Goal: Task Accomplishment & Management: Use online tool/utility

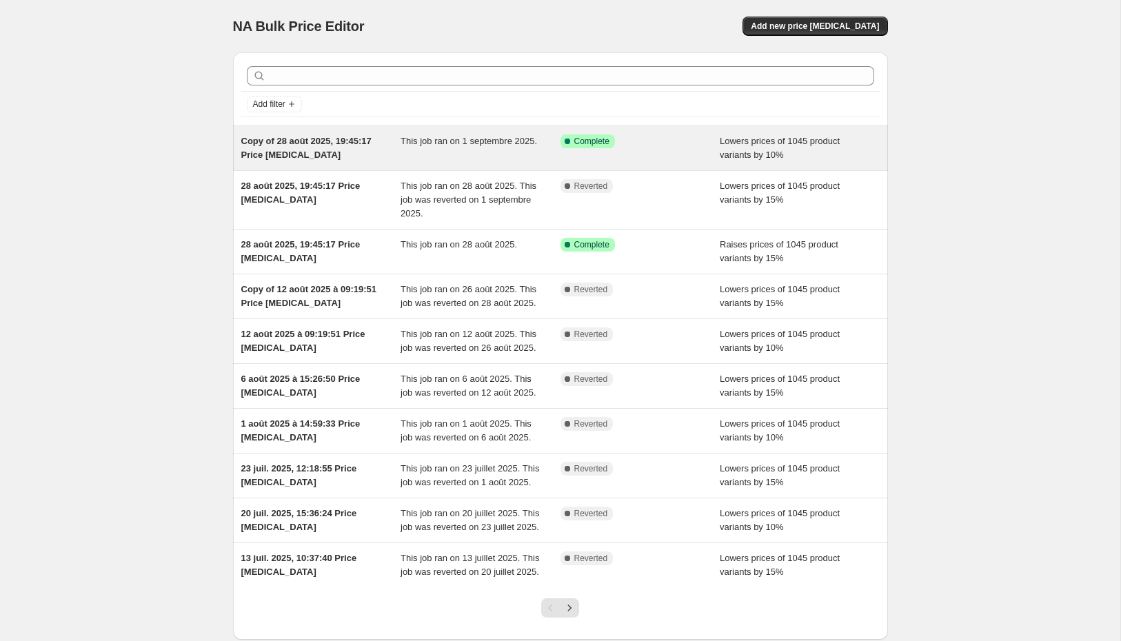
click at [346, 156] on div "Copy of 28 août 2025, 19:45:17 Price [MEDICAL_DATA]" at bounding box center [321, 148] width 160 height 28
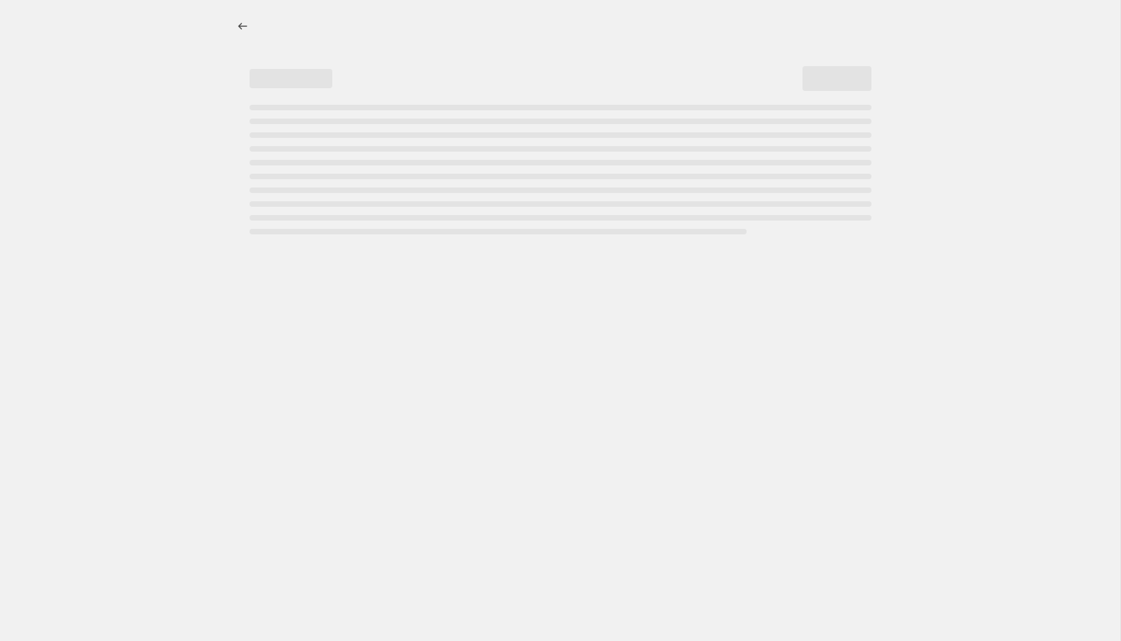
select select "percentage"
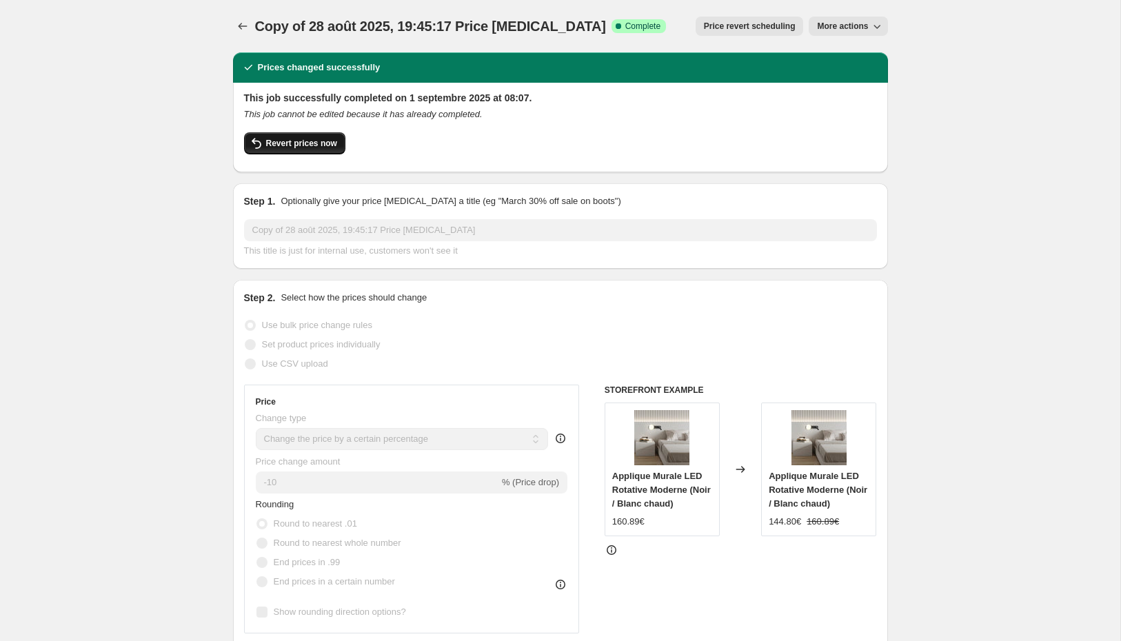
click at [307, 146] on span "Revert prices now" at bounding box center [301, 143] width 71 height 11
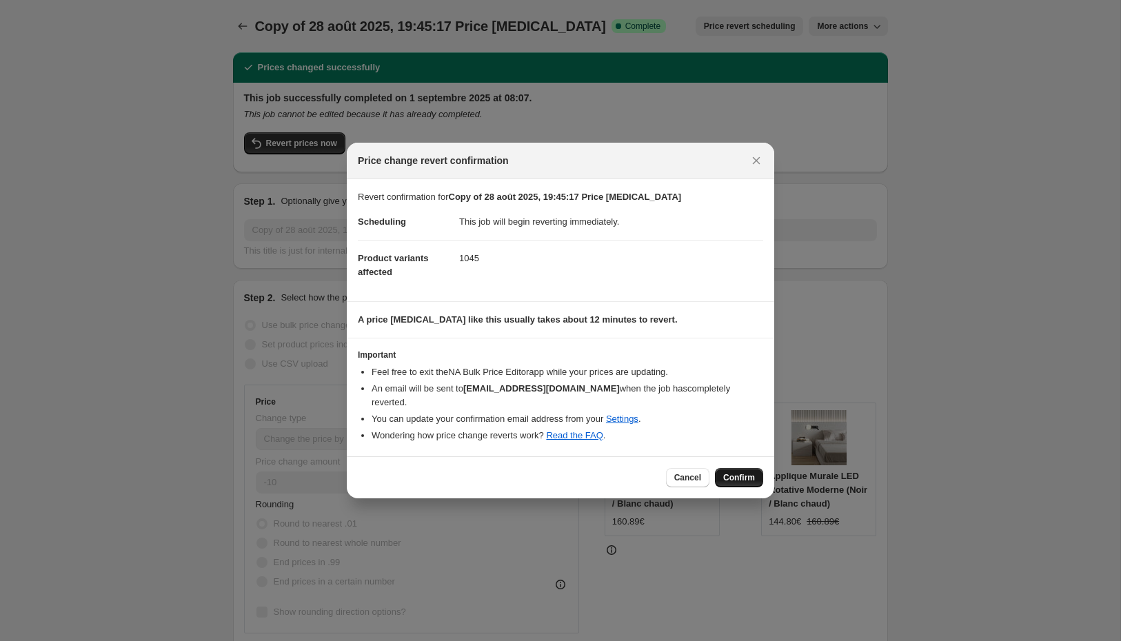
click at [735, 478] on span "Confirm" at bounding box center [740, 477] width 32 height 11
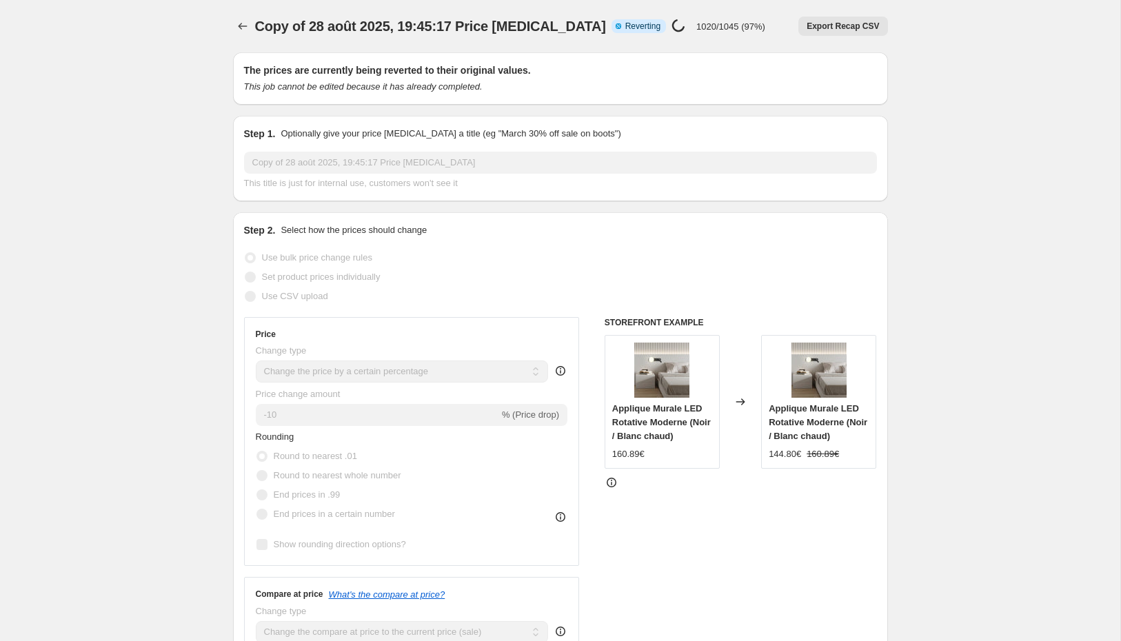
select select "percentage"
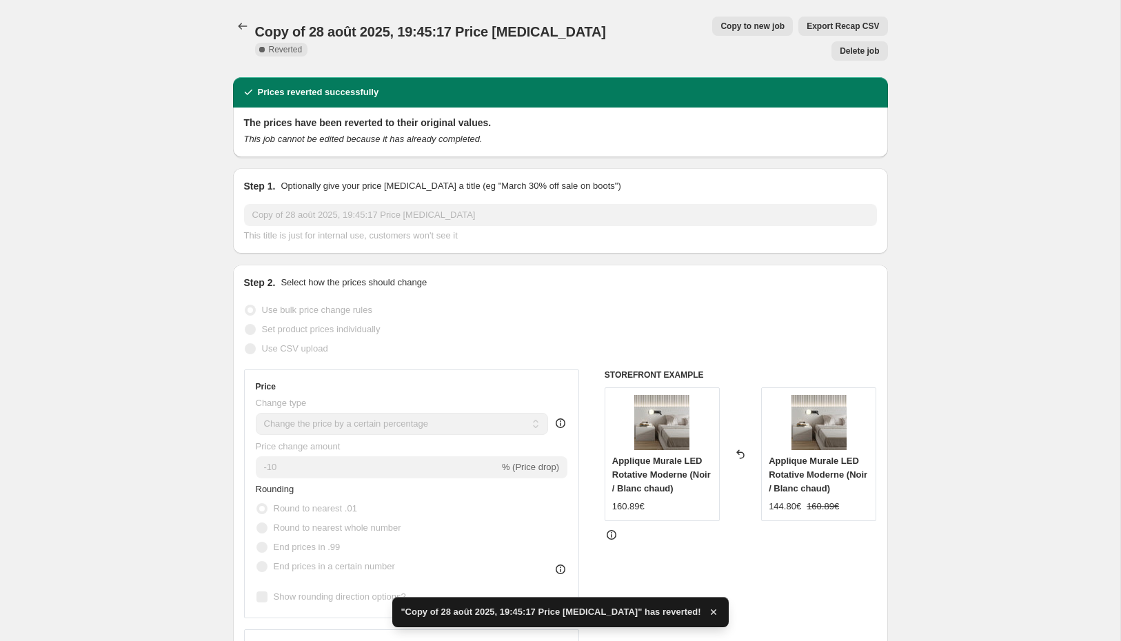
click at [721, 28] on span "Copy to new job" at bounding box center [753, 26] width 64 height 11
select select "percentage"
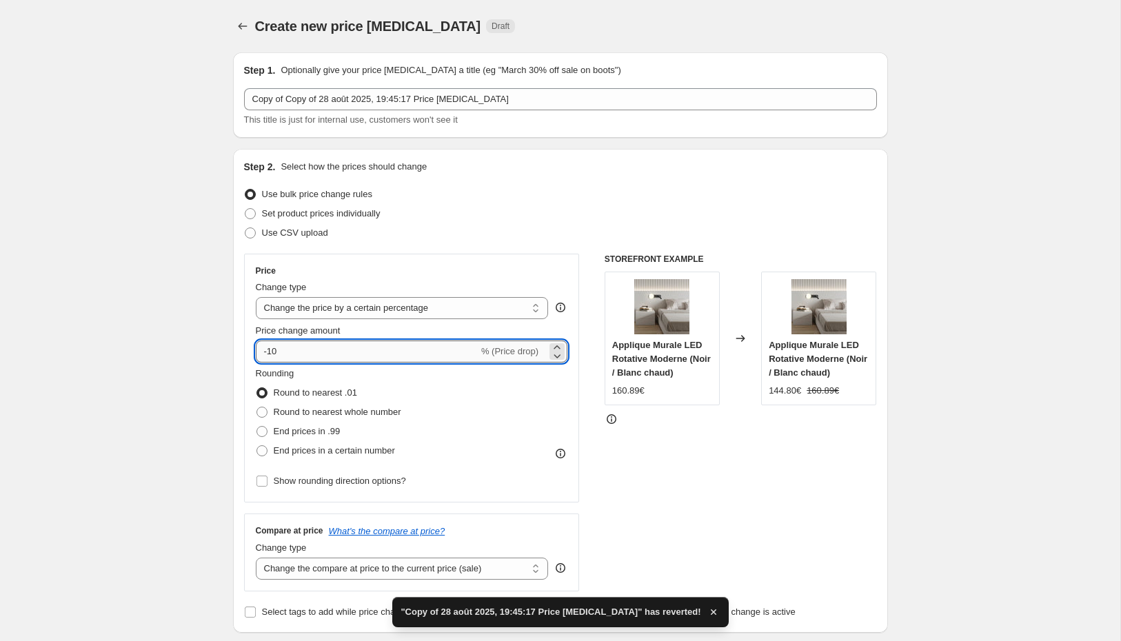
click at [315, 351] on input "-10" at bounding box center [367, 352] width 223 height 22
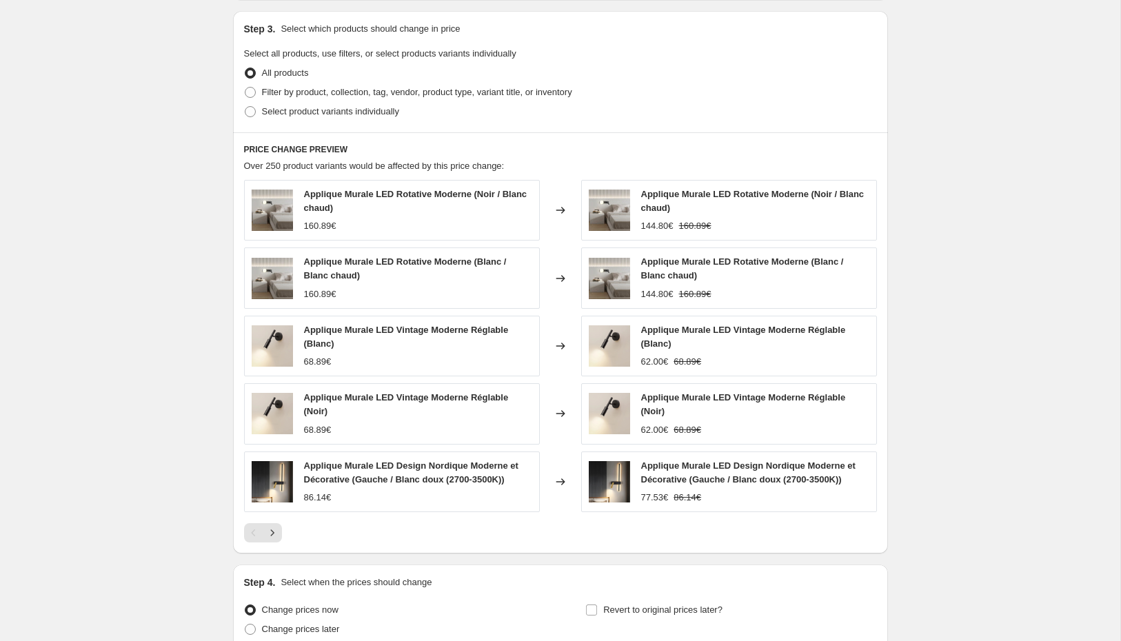
scroll to position [754, 0]
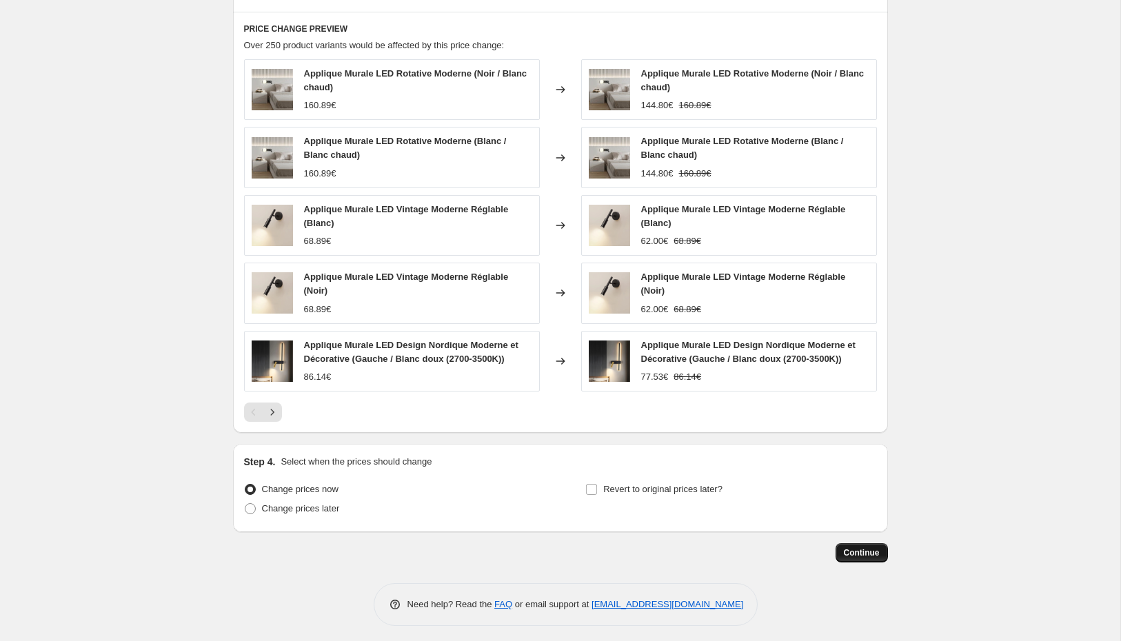
type input "-15"
click at [859, 548] on span "Continue" at bounding box center [862, 553] width 36 height 11
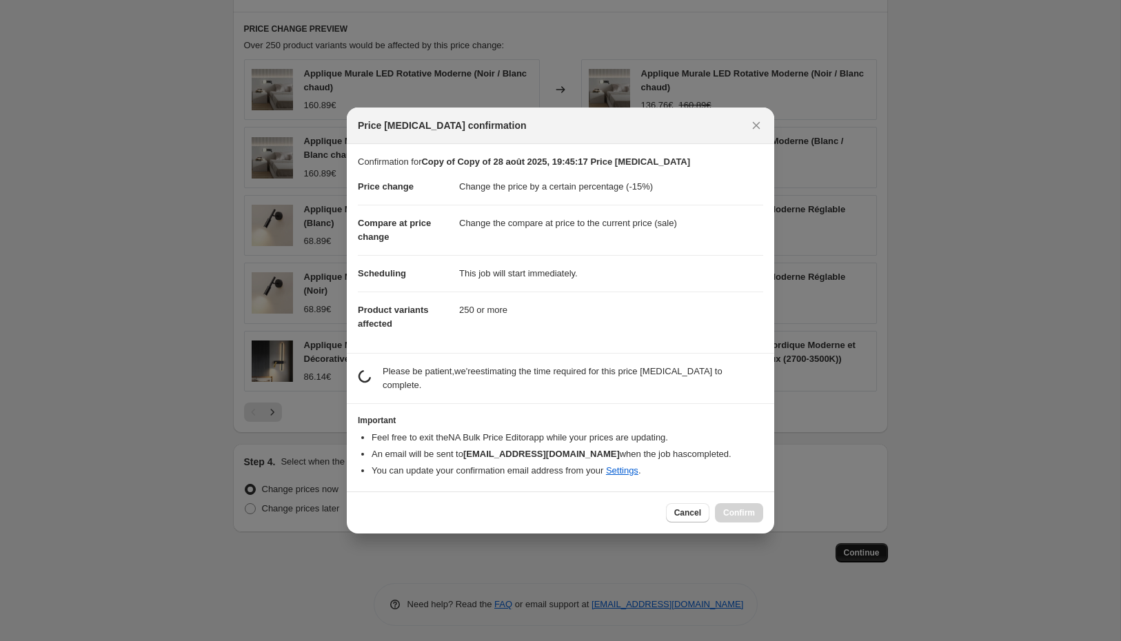
scroll to position [0, 0]
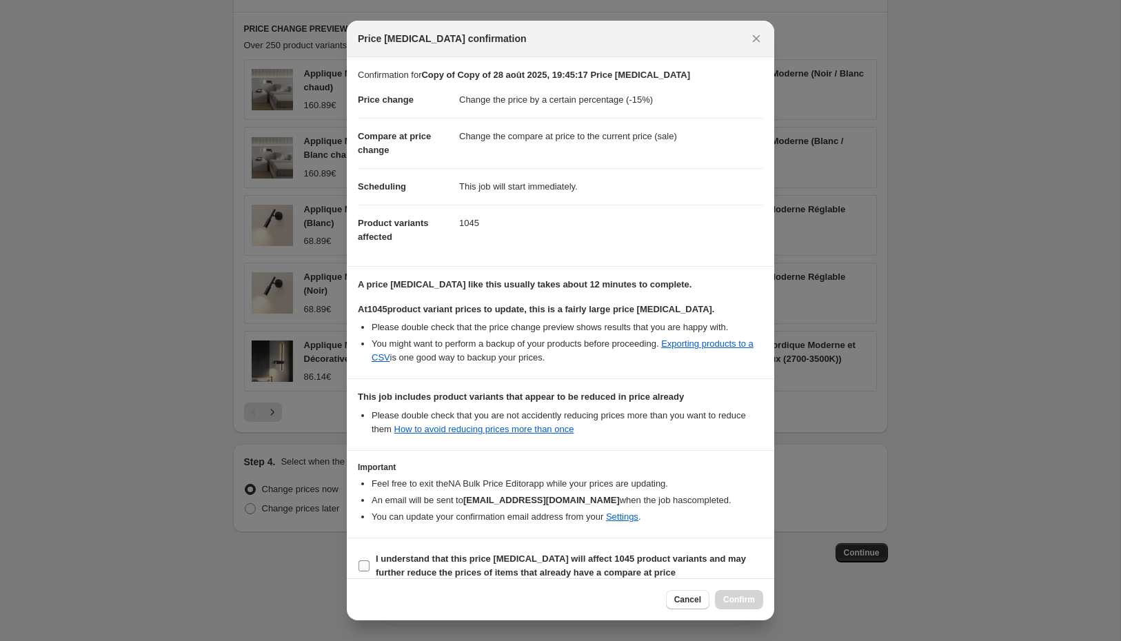
click at [470, 555] on b "I understand that this price [MEDICAL_DATA] will affect 1045 product variants a…" at bounding box center [561, 566] width 370 height 24
click at [370, 561] on input "I understand that this price [MEDICAL_DATA] will affect 1045 product variants a…" at bounding box center [364, 566] width 11 height 11
checkbox input "true"
click at [748, 601] on span "Confirm" at bounding box center [740, 600] width 32 height 11
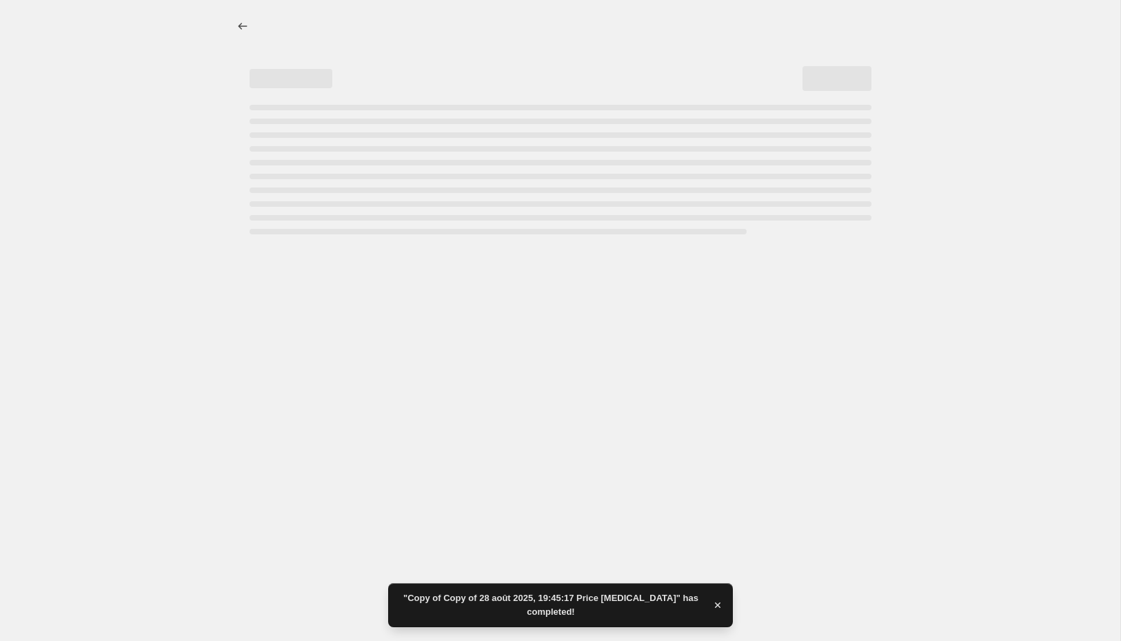
select select "percentage"
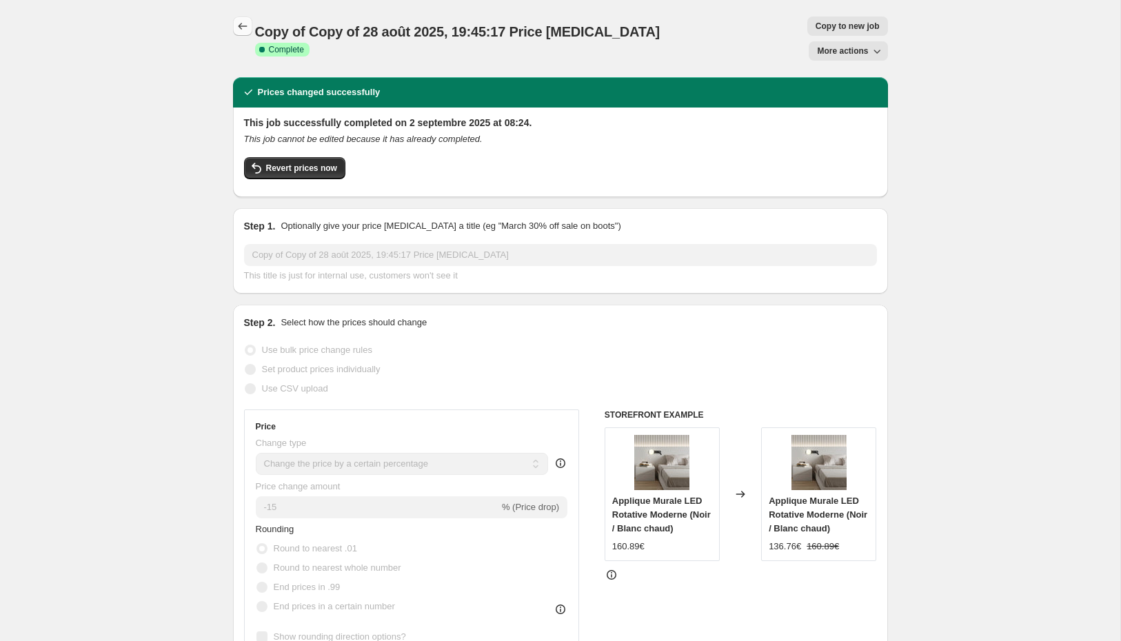
click at [248, 31] on icon "Price change jobs" at bounding box center [243, 26] width 14 height 14
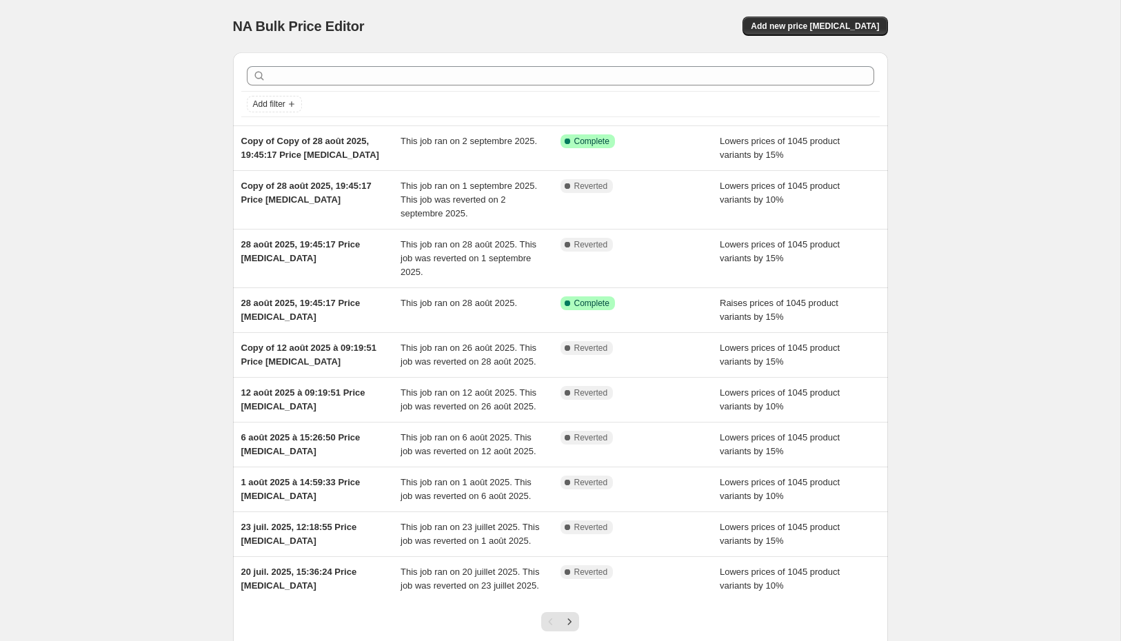
scroll to position [175, 0]
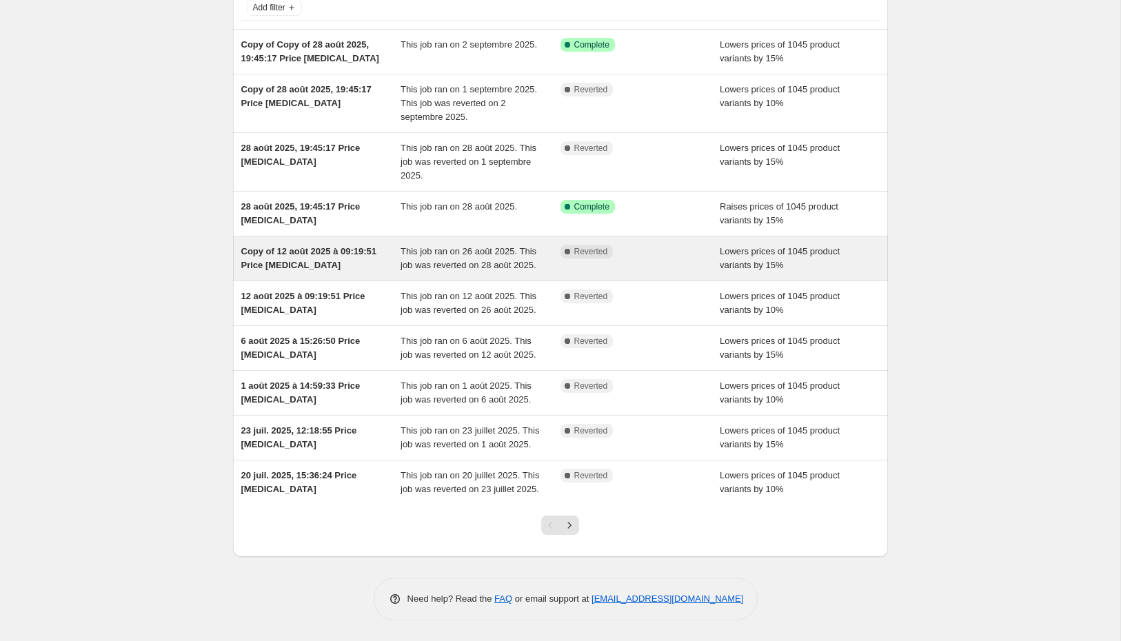
click at [331, 237] on div "Copy of 12 août 2025 à 09:19:51 Price [MEDICAL_DATA] This job ran on 26 août 20…" at bounding box center [560, 259] width 655 height 44
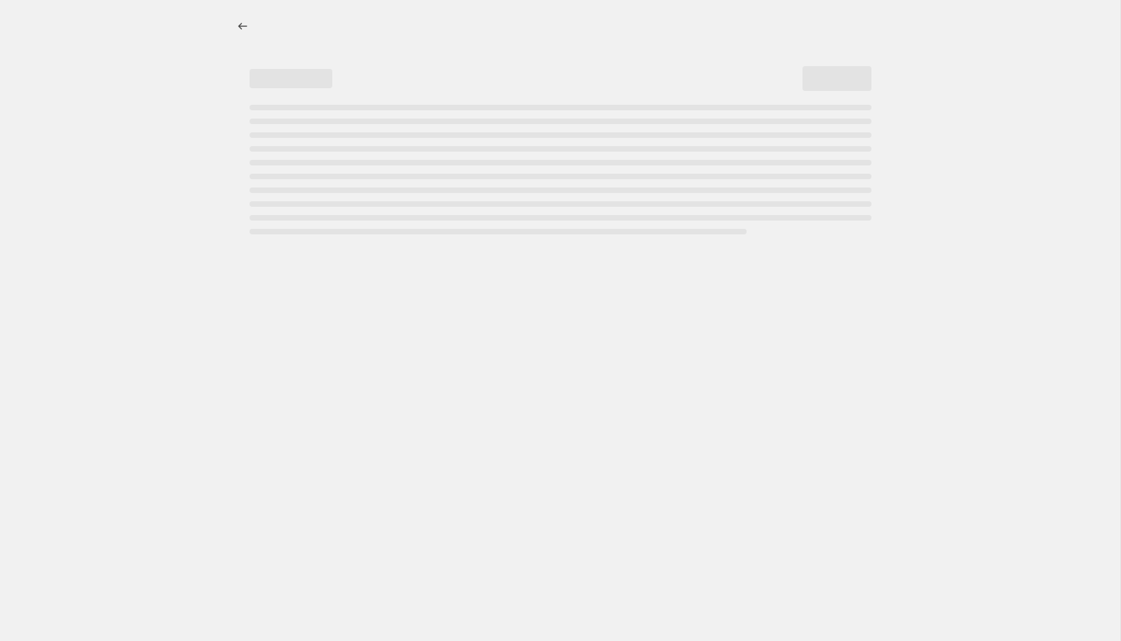
select select "percentage"
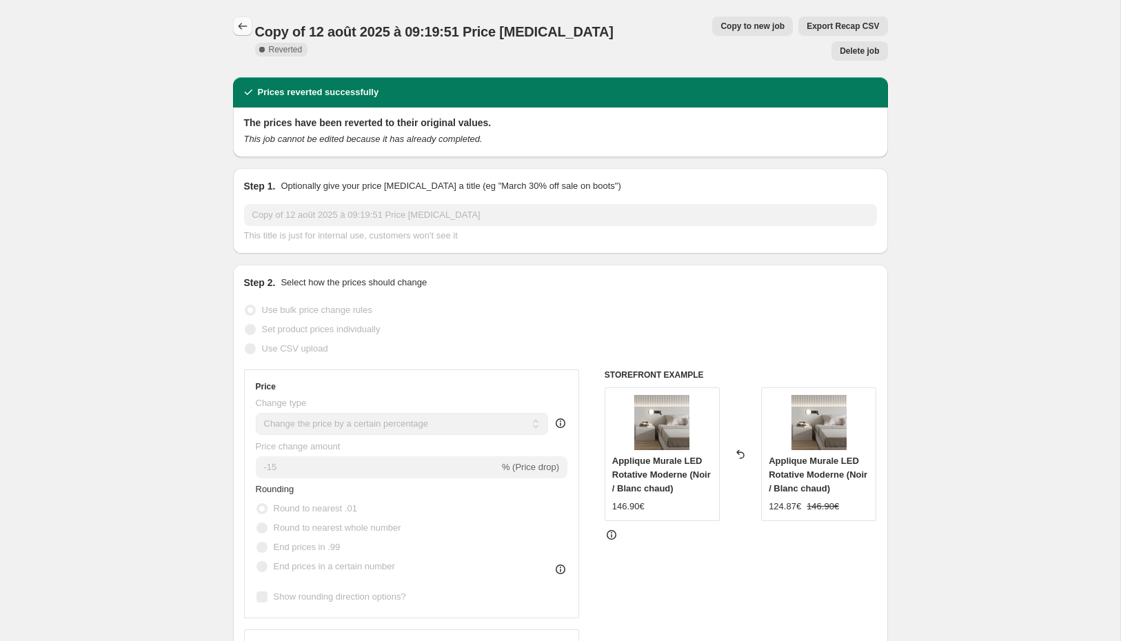
click at [249, 29] on icon "Price change jobs" at bounding box center [243, 26] width 14 height 14
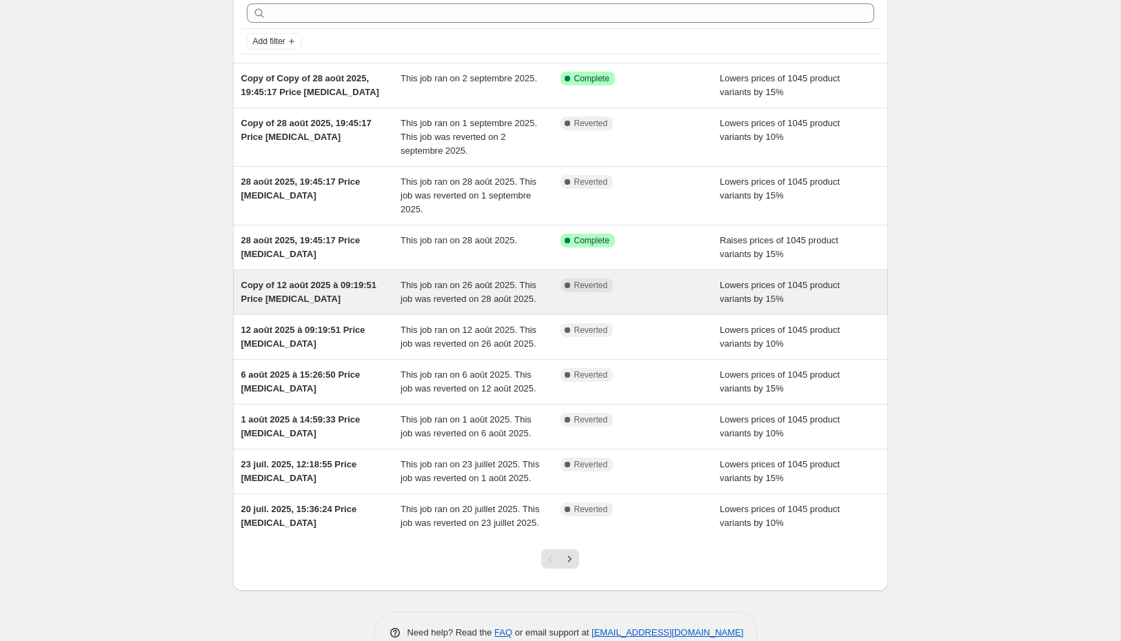
scroll to position [74, 0]
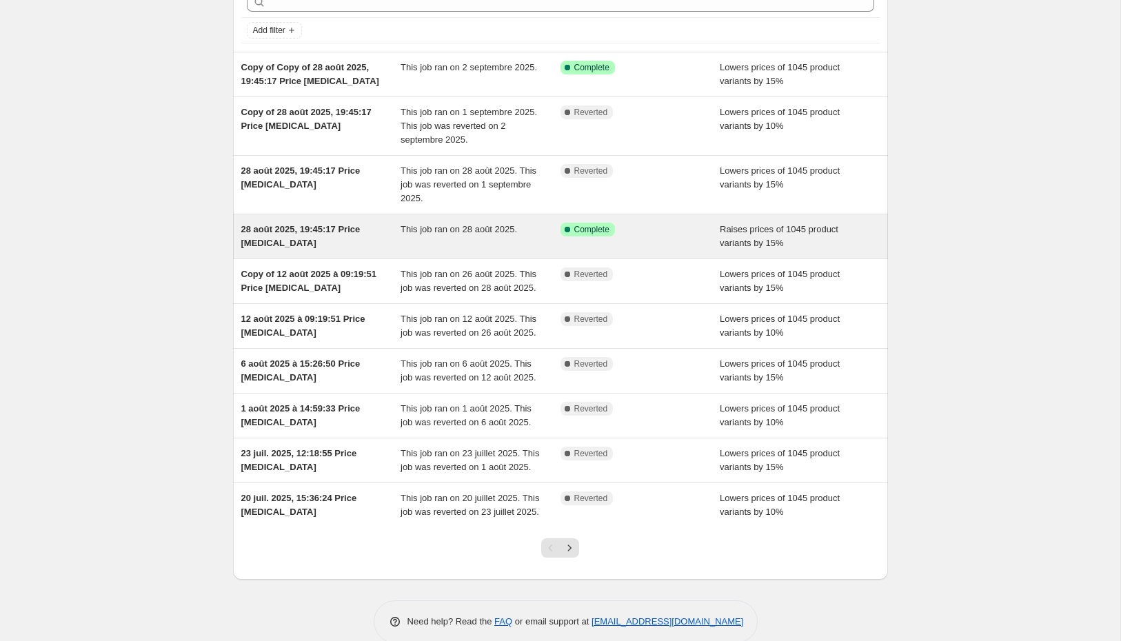
click at [476, 243] on div "This job ran on 28 août 2025." at bounding box center [481, 237] width 160 height 28
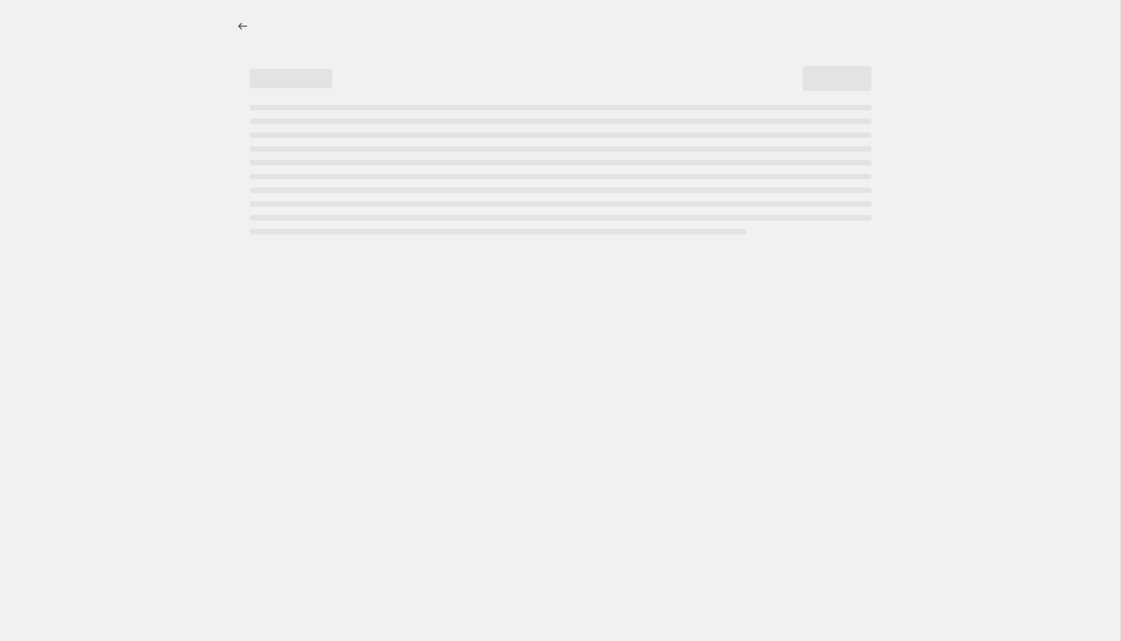
select select "percentage"
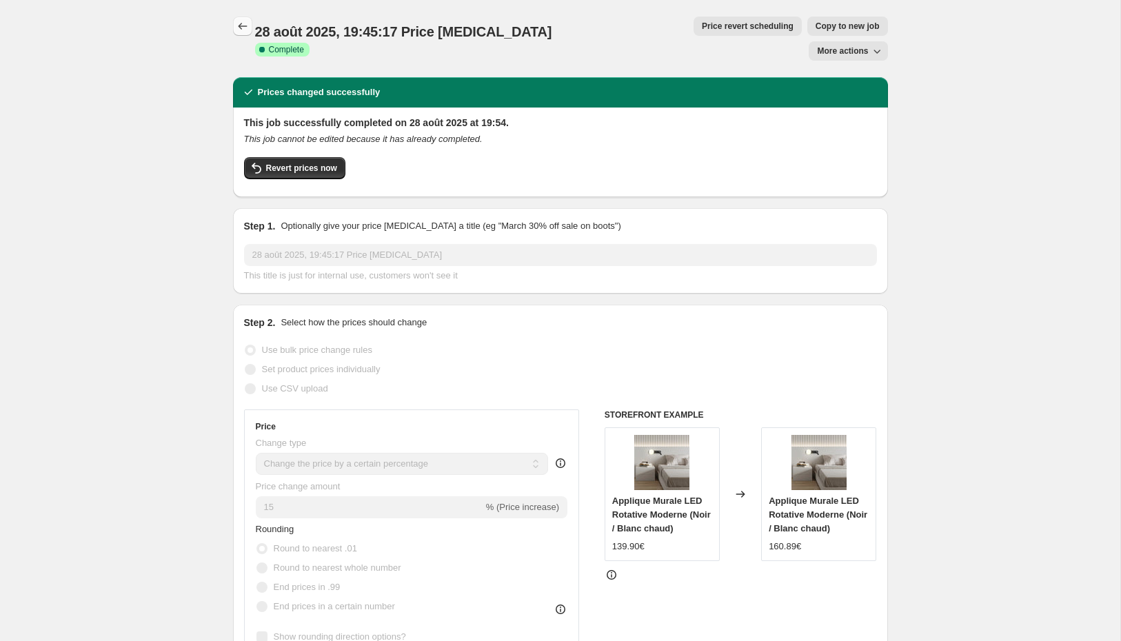
click at [249, 23] on icon "Price change jobs" at bounding box center [243, 26] width 14 height 14
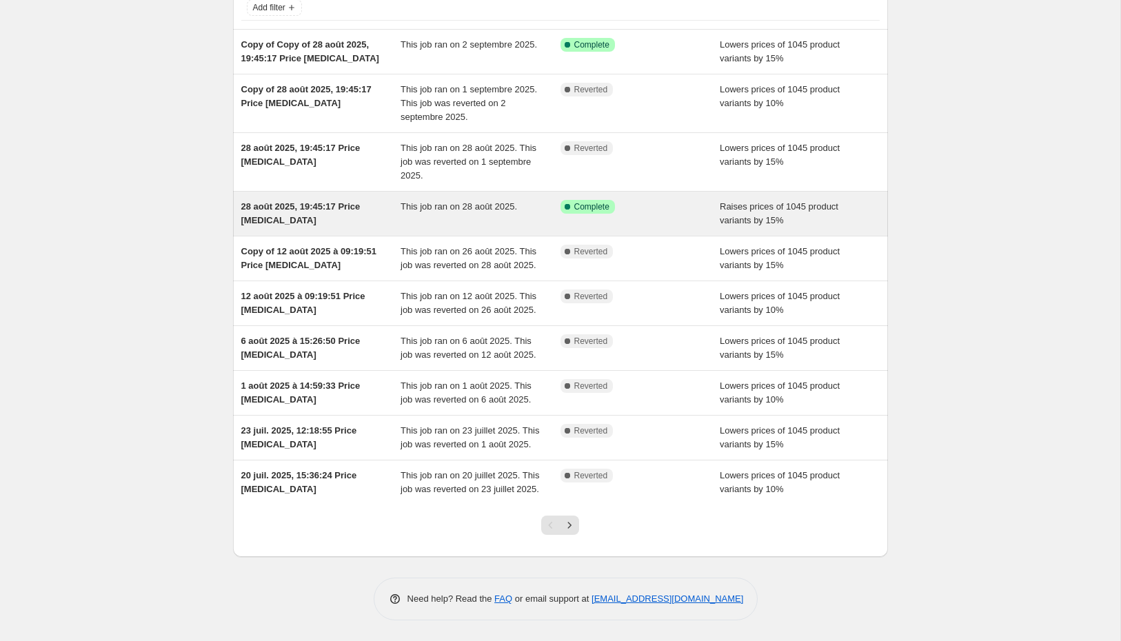
scroll to position [126, 0]
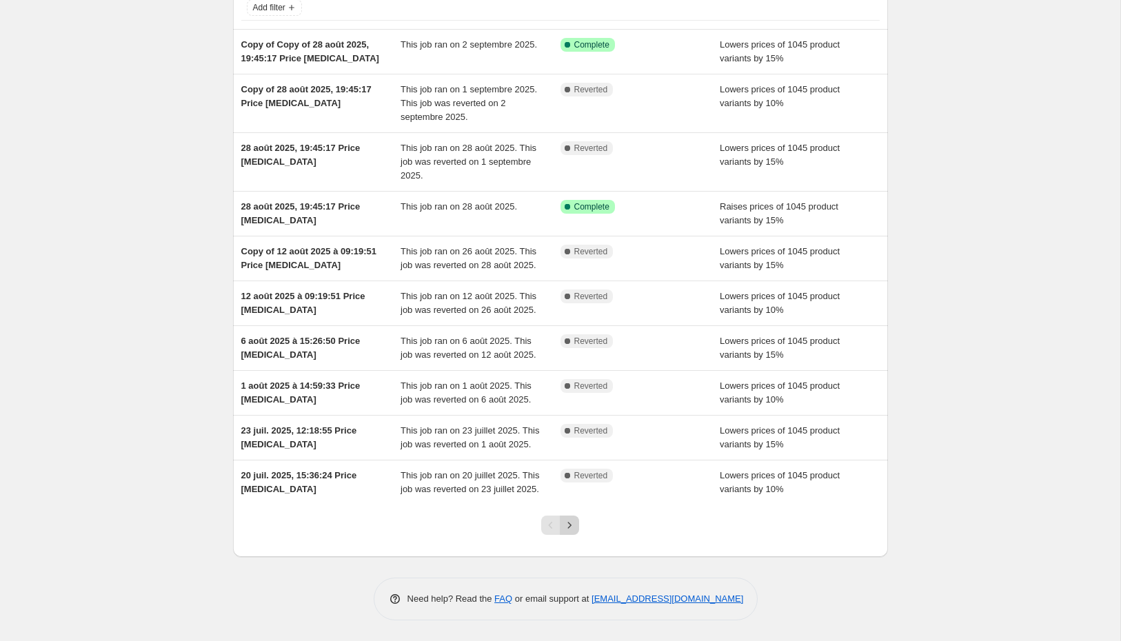
click at [567, 532] on icon "Next" at bounding box center [570, 526] width 14 height 14
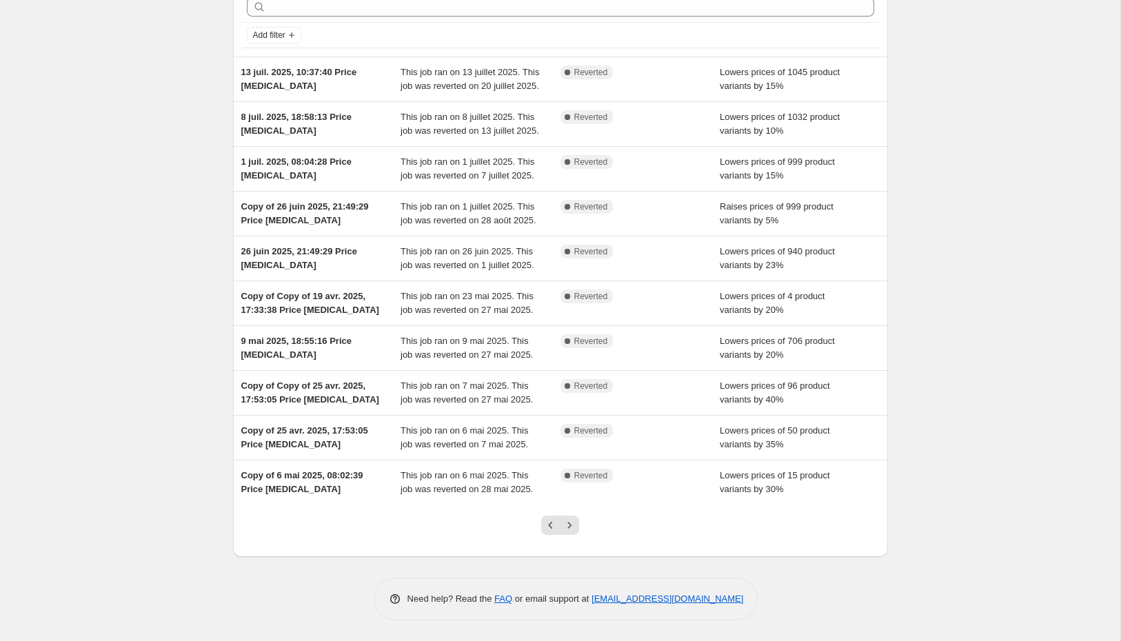
scroll to position [182, 0]
click at [572, 535] on button "Next" at bounding box center [569, 525] width 19 height 19
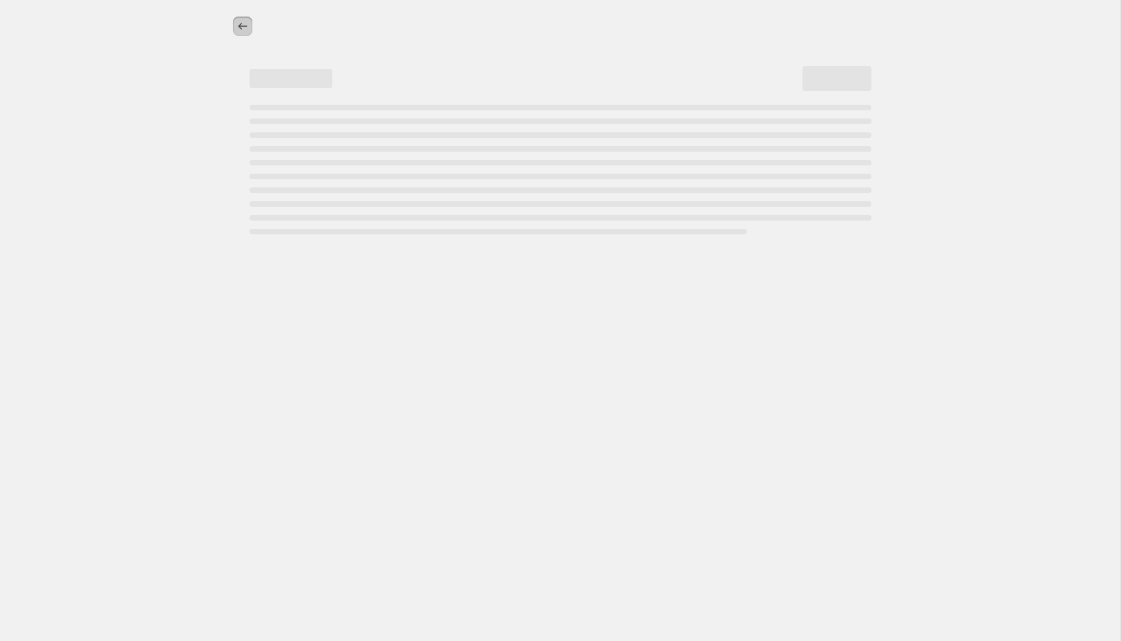
click at [245, 28] on icon "Price change jobs" at bounding box center [243, 26] width 14 height 14
